Goal: Task Accomplishment & Management: Use online tool/utility

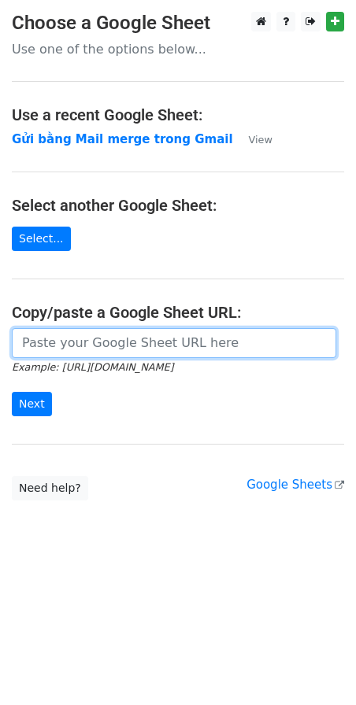
click at [77, 348] on input "url" at bounding box center [174, 343] width 324 height 30
click at [84, 348] on input "url" at bounding box center [174, 343] width 324 height 30
paste input "https://docs.google.com/spreadsheets/d/1cjVd6gRPH9KNXuA38ONzmLVpR97er3TsyXYcOIG…"
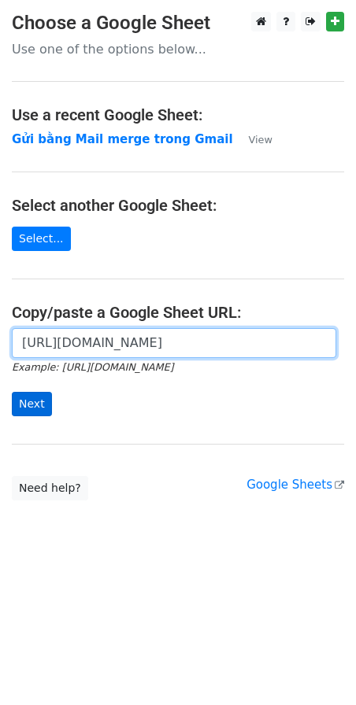
type input "https://docs.google.com/spreadsheets/d/1cjVd6gRPH9KNXuA38ONzmLVpR97er3TsyXYcOIG…"
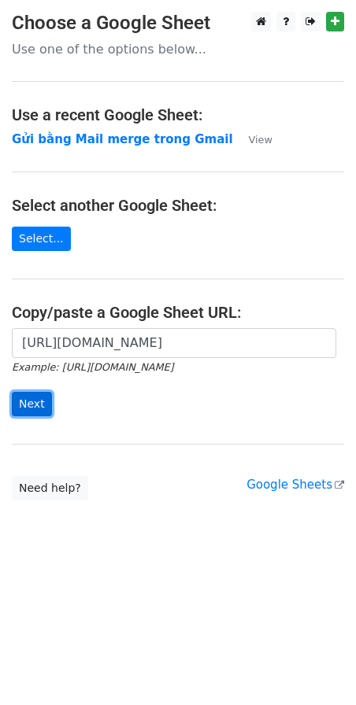
click at [28, 407] on input "Next" at bounding box center [32, 404] width 40 height 24
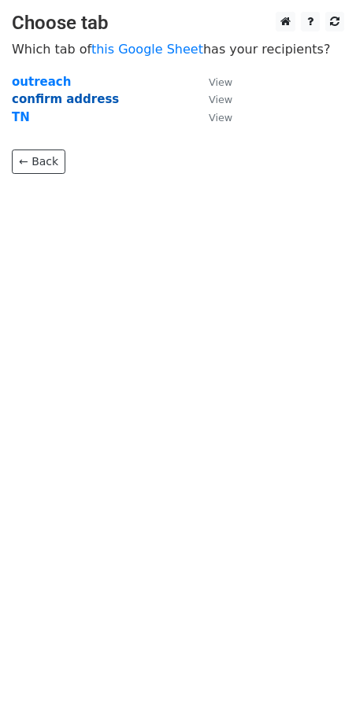
click at [39, 97] on strong "confirm address" at bounding box center [65, 99] width 107 height 14
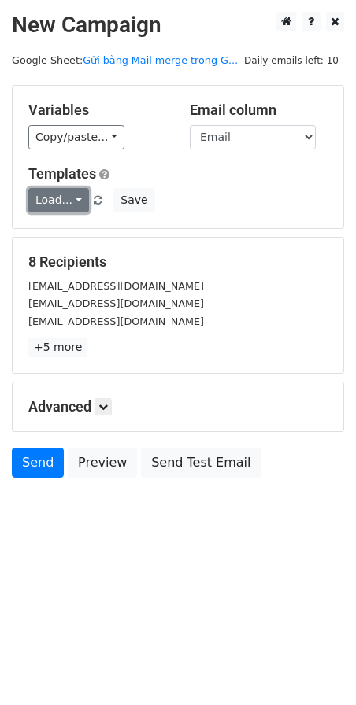
click at [68, 199] on link "Load..." at bounding box center [58, 200] width 61 height 24
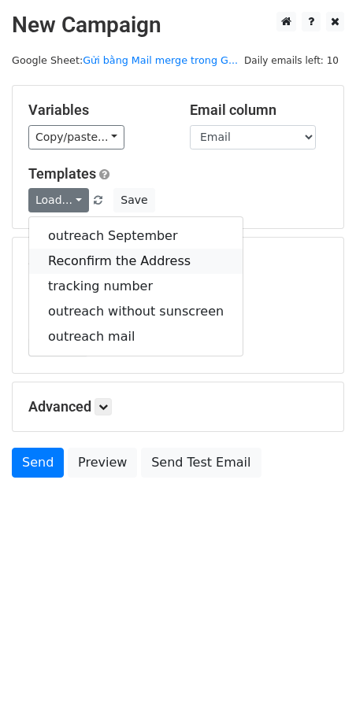
click at [116, 260] on link "Reconfirm the Address" at bounding box center [135, 261] width 213 height 25
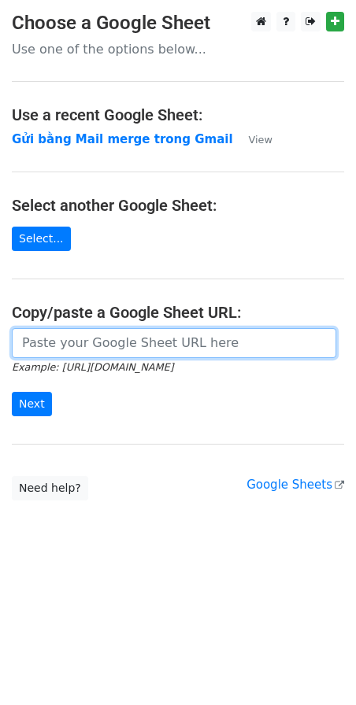
click at [57, 343] on input "url" at bounding box center [174, 343] width 324 height 30
paste input "[URL][DOMAIN_NAME]"
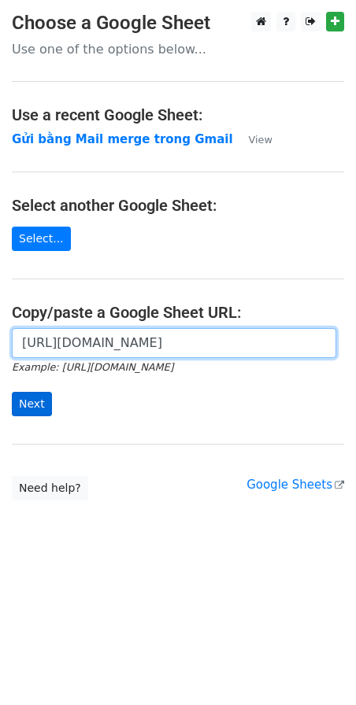
type input "[URL][DOMAIN_NAME]"
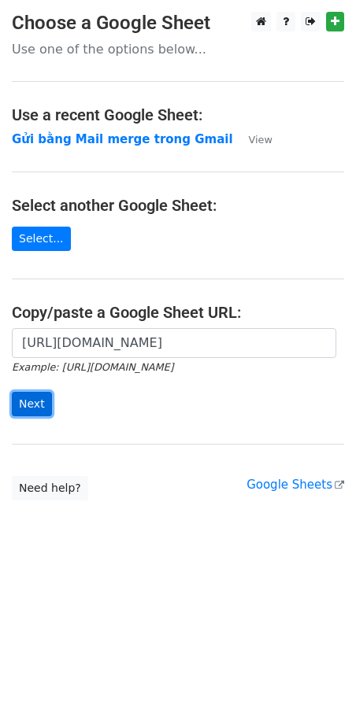
click at [31, 405] on input "Next" at bounding box center [32, 404] width 40 height 24
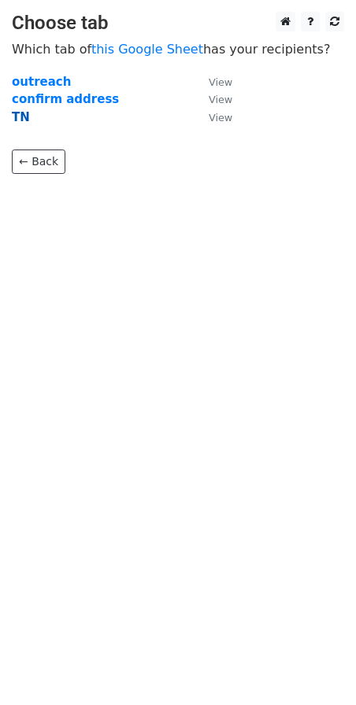
click at [24, 115] on strong "TN" at bounding box center [21, 117] width 18 height 14
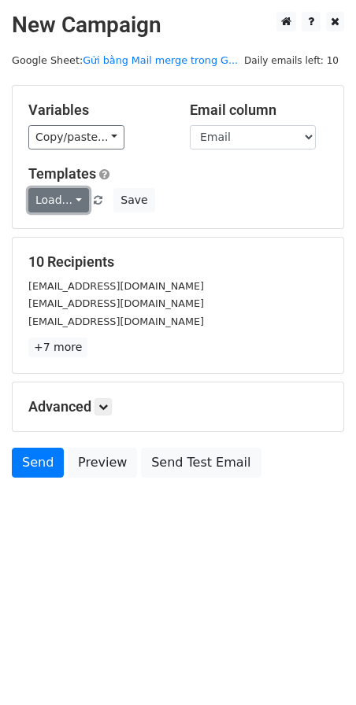
click at [69, 201] on link "Load..." at bounding box center [58, 200] width 61 height 24
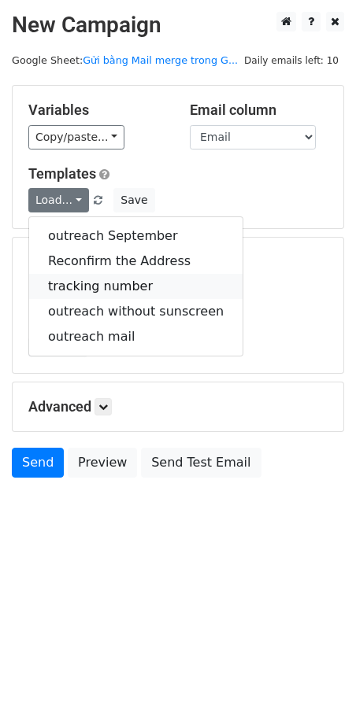
click at [120, 285] on link "tracking number" at bounding box center [135, 286] width 213 height 25
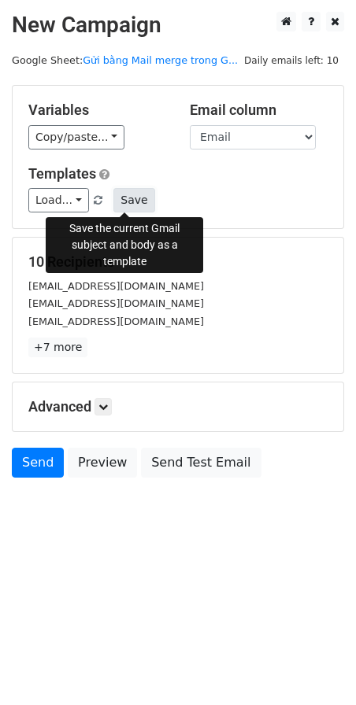
click at [120, 198] on button "Save" at bounding box center [133, 200] width 41 height 24
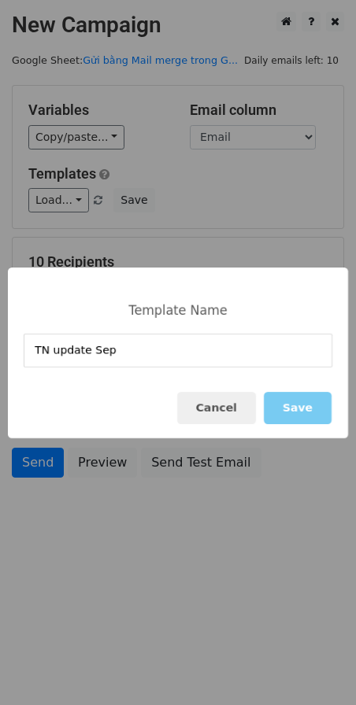
type input "TN update Sep"
click at [304, 411] on button "Save" at bounding box center [298, 408] width 68 height 32
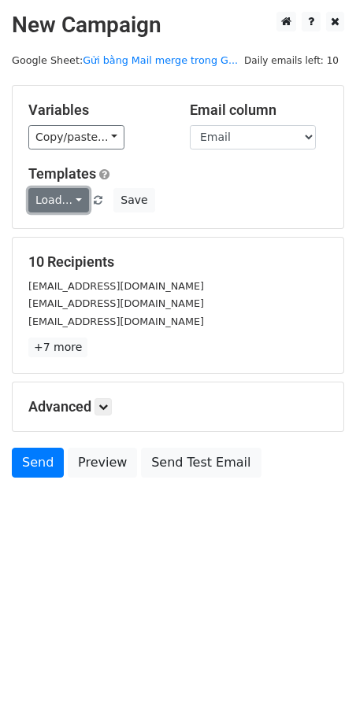
click at [72, 201] on link "Load..." at bounding box center [58, 200] width 61 height 24
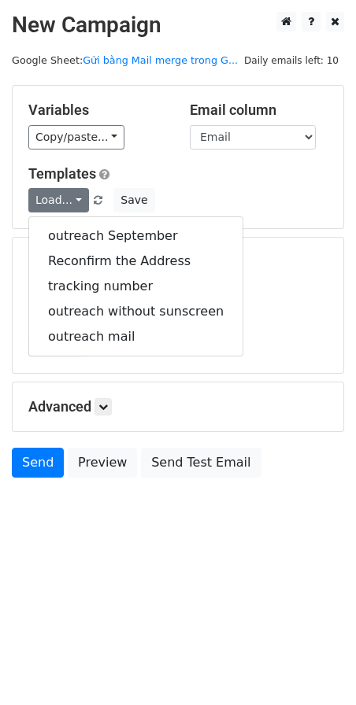
click at [225, 209] on div "Load... outreach September Reconfirm the Address tracking number outreach witho…" at bounding box center [178, 200] width 323 height 24
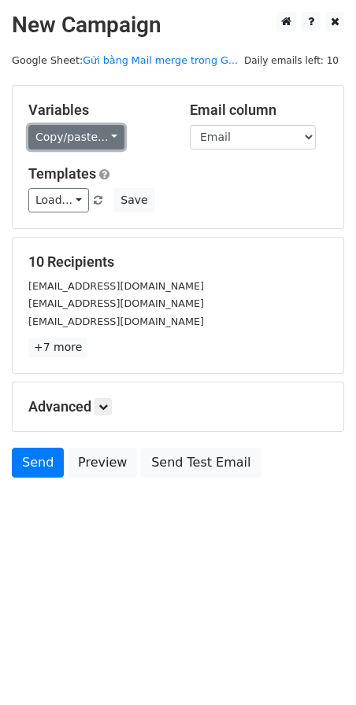
click at [110, 131] on link "Copy/paste..." at bounding box center [76, 137] width 96 height 24
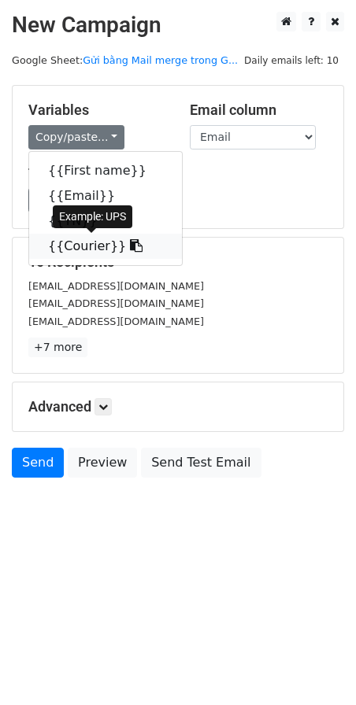
click at [85, 241] on link "{{Courier}}" at bounding box center [105, 246] width 153 height 25
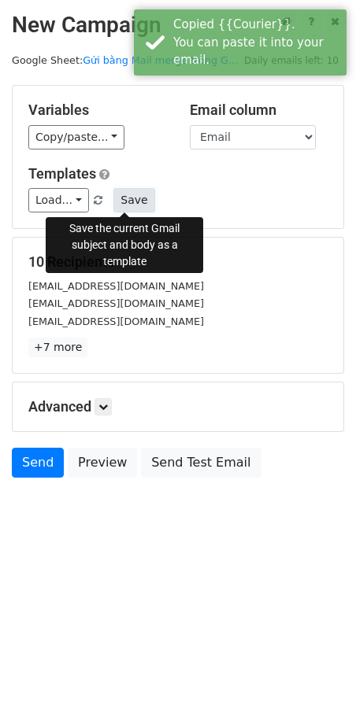
click at [124, 198] on button "Save" at bounding box center [133, 200] width 41 height 24
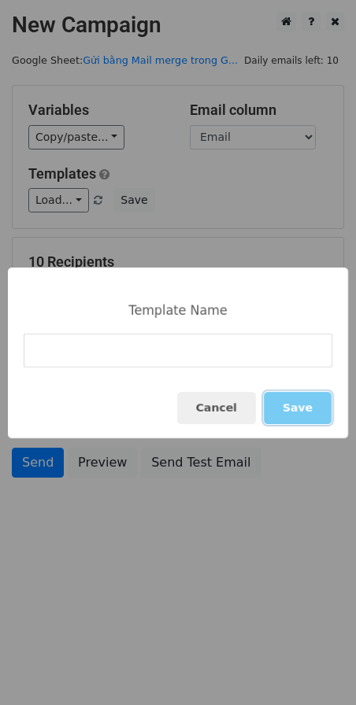
click at [301, 411] on button "Save" at bounding box center [298, 408] width 68 height 32
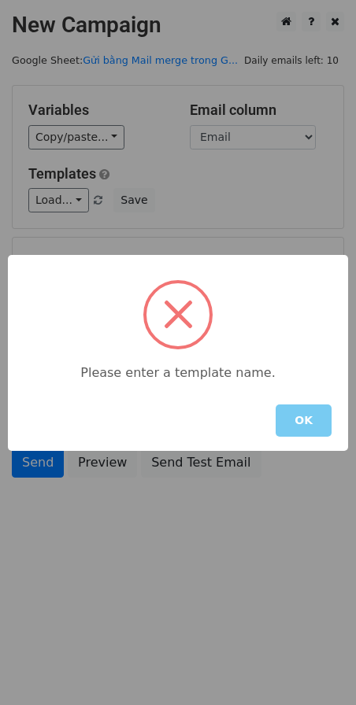
click at [310, 423] on button "OK" at bounding box center [304, 421] width 56 height 32
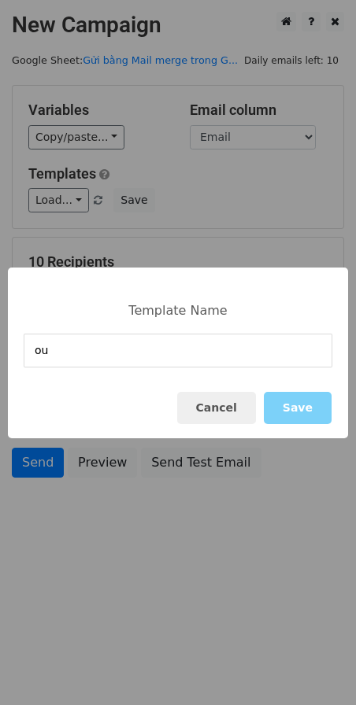
type input "o"
type input "TN update Sep"
click at [296, 398] on button "Save" at bounding box center [298, 408] width 68 height 32
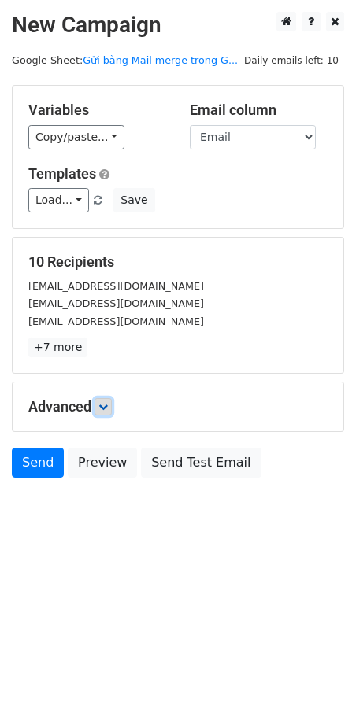
click at [107, 409] on icon at bounding box center [102, 406] width 9 height 9
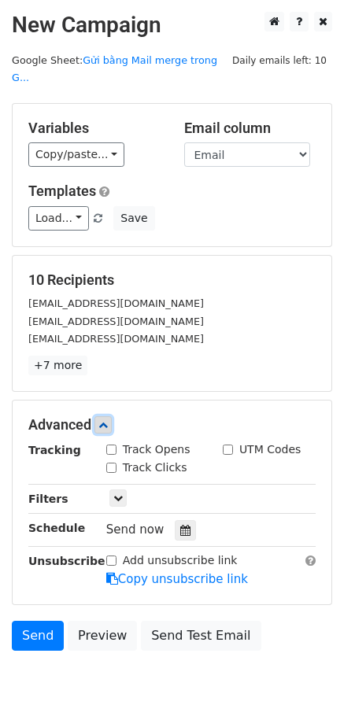
click at [107, 420] on icon at bounding box center [102, 424] width 9 height 9
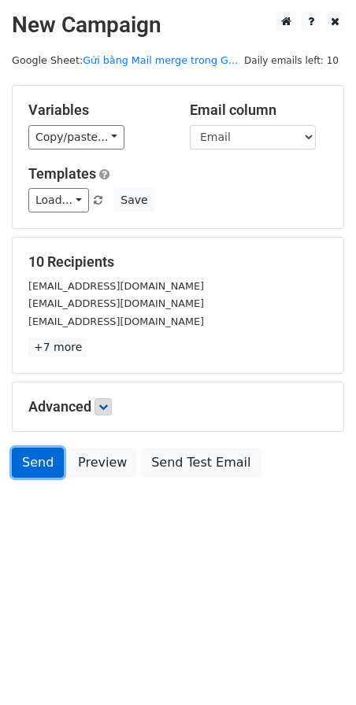
click at [31, 464] on link "Send" at bounding box center [38, 463] width 52 height 30
